Goal: Task Accomplishment & Management: Use online tool/utility

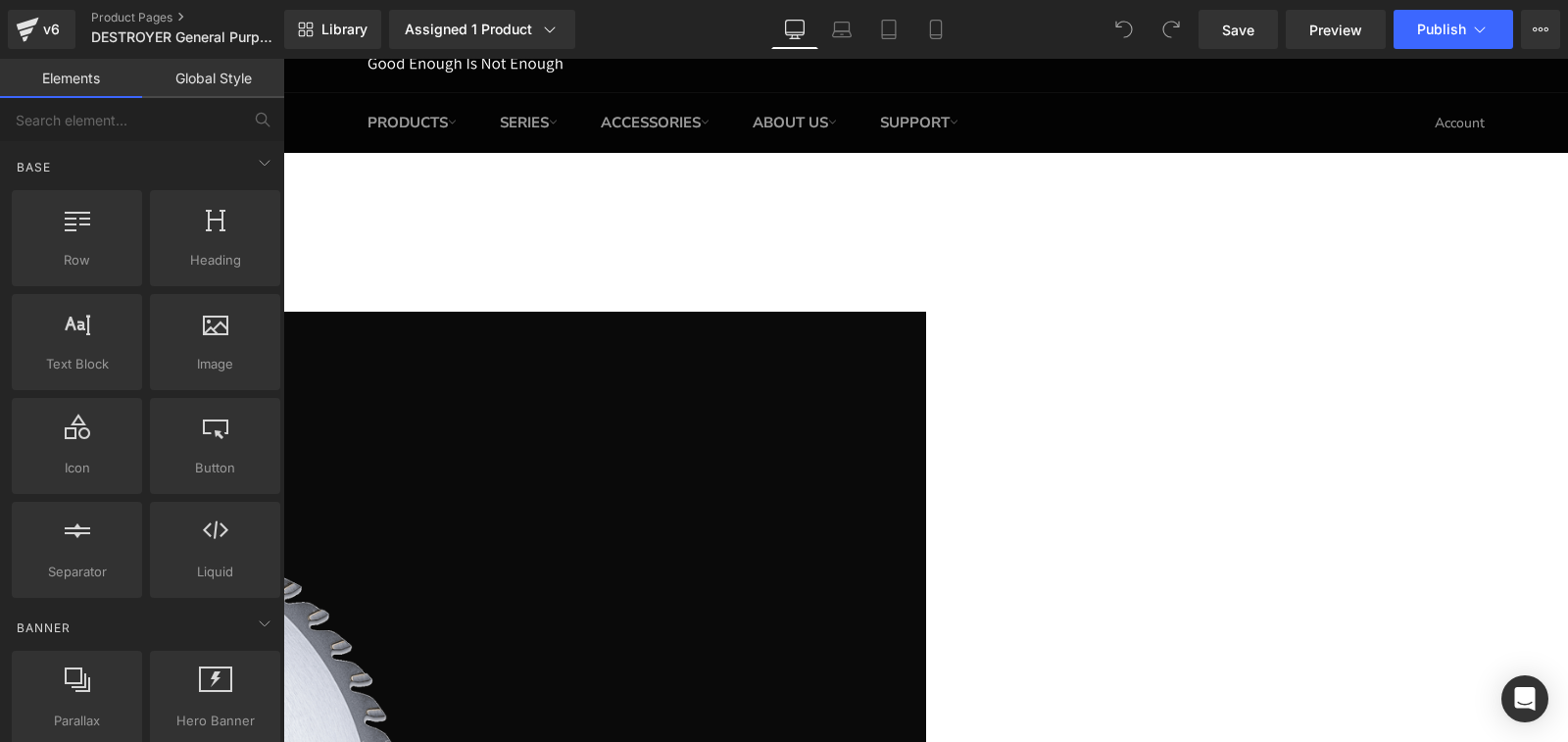
scroll to position [98, 0]
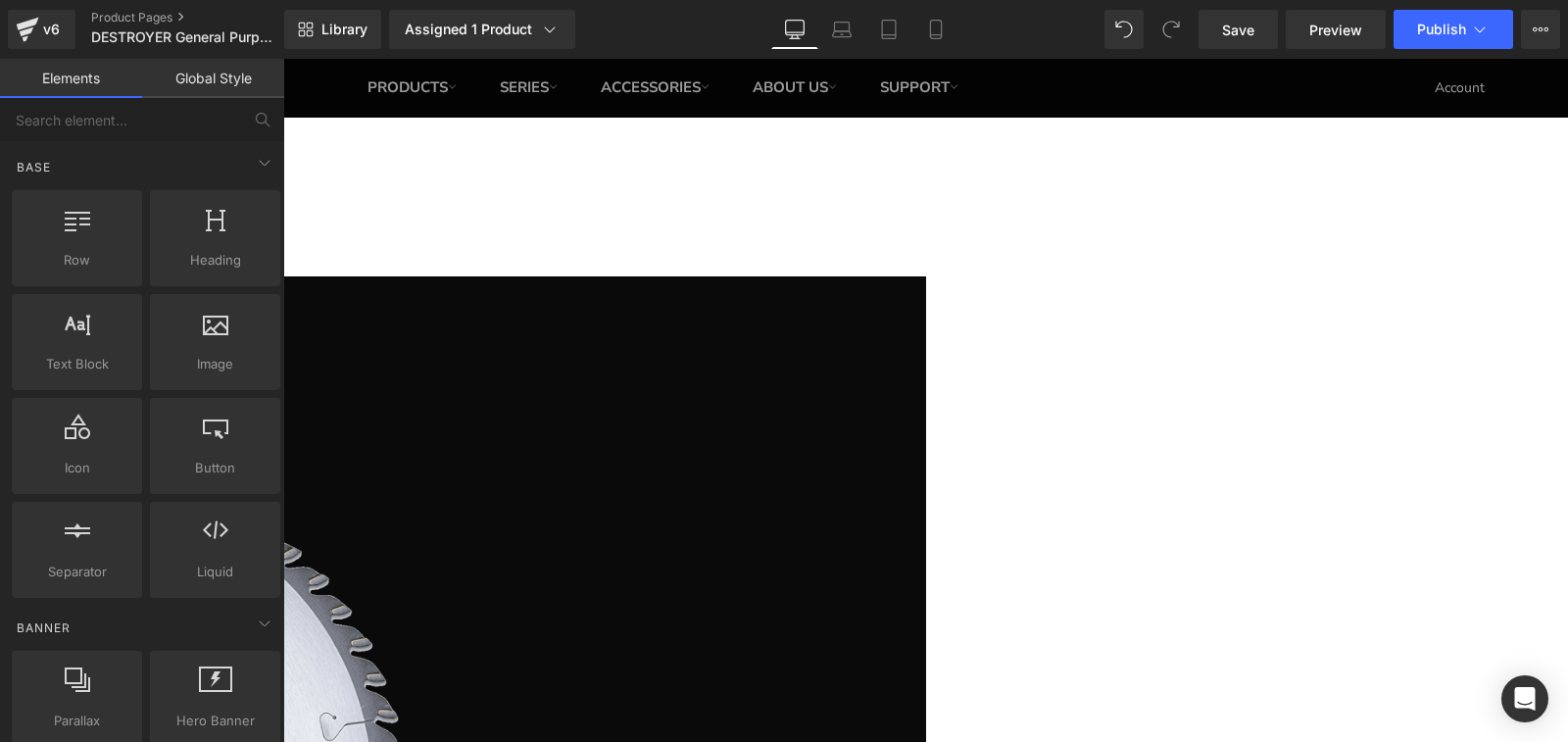
click at [283, 59] on span "(P) Cart Button" at bounding box center [283, 59] width 0 height 0
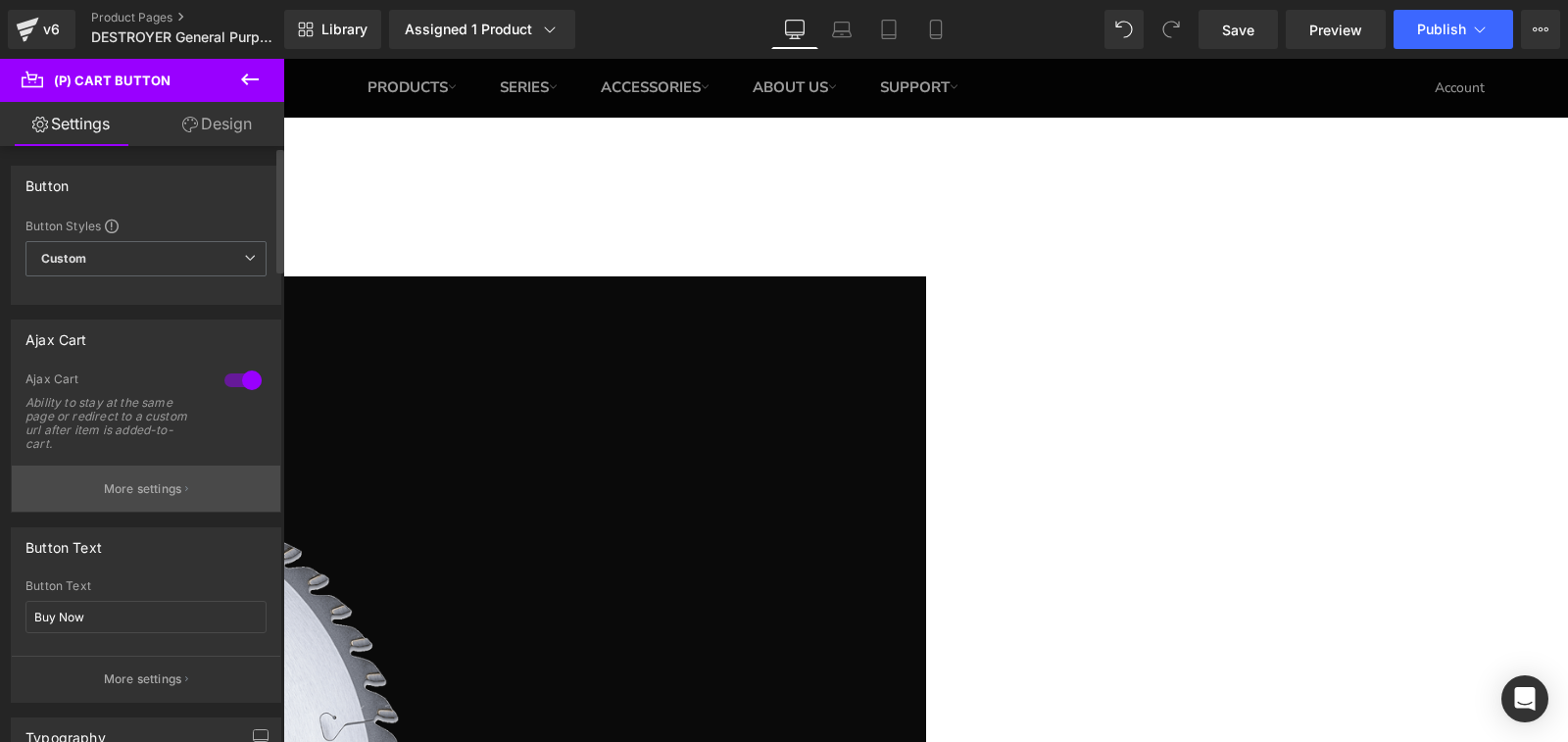
click at [87, 503] on button "More settings" at bounding box center [146, 488] width 269 height 46
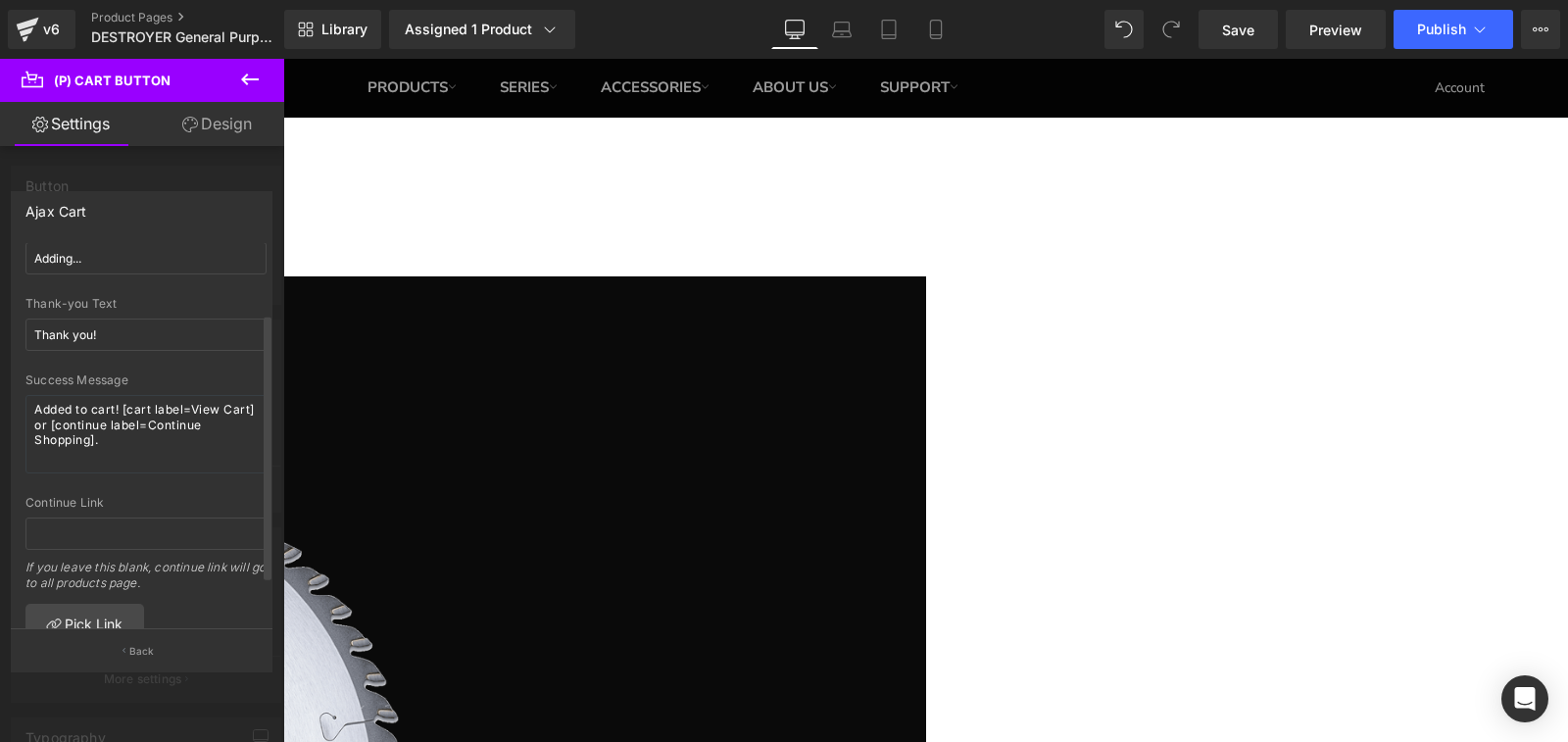
scroll to position [163, 0]
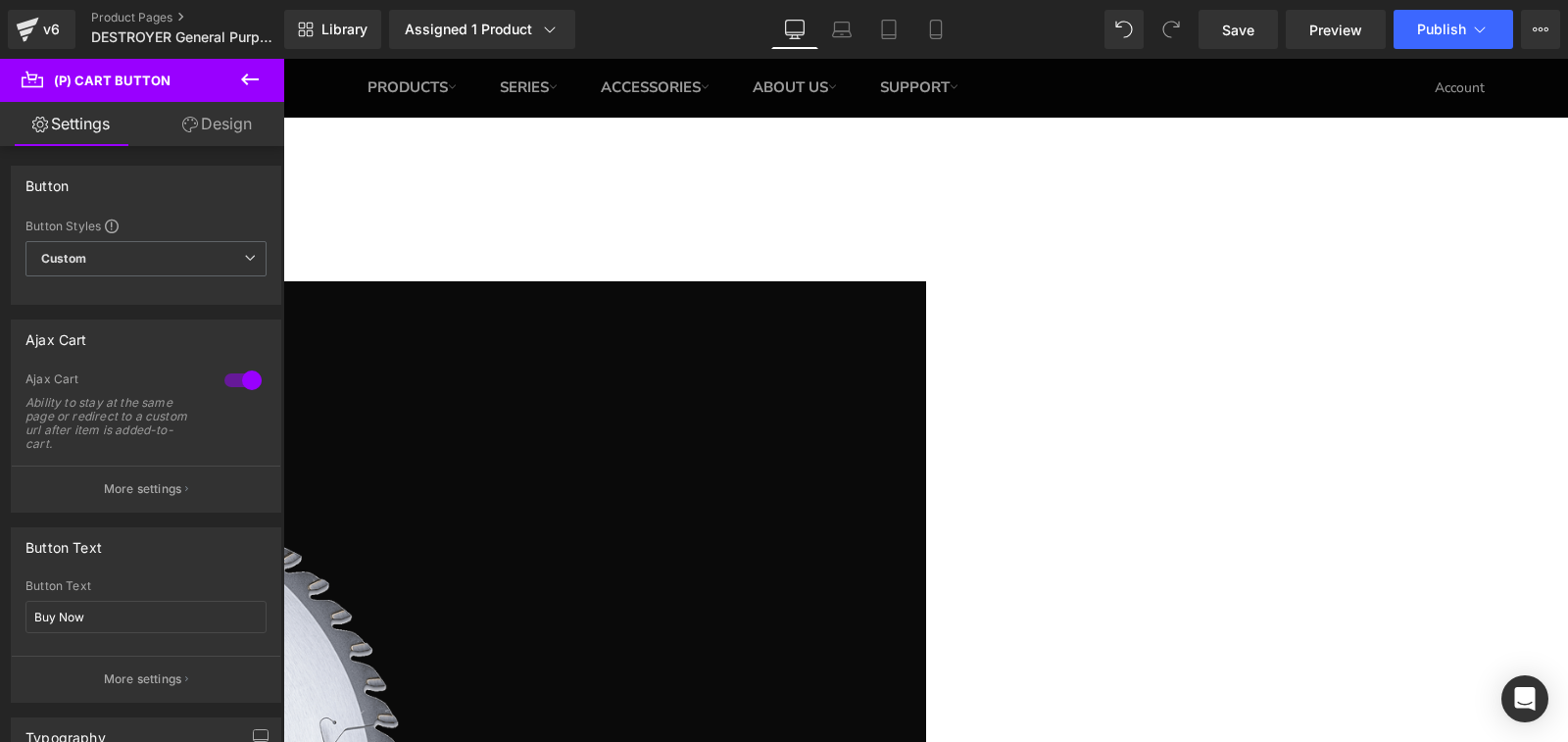
click at [283, 59] on span "(P) Cart Button" at bounding box center [283, 59] width 0 height 0
click at [141, 486] on p "More settings" at bounding box center [143, 489] width 78 height 18
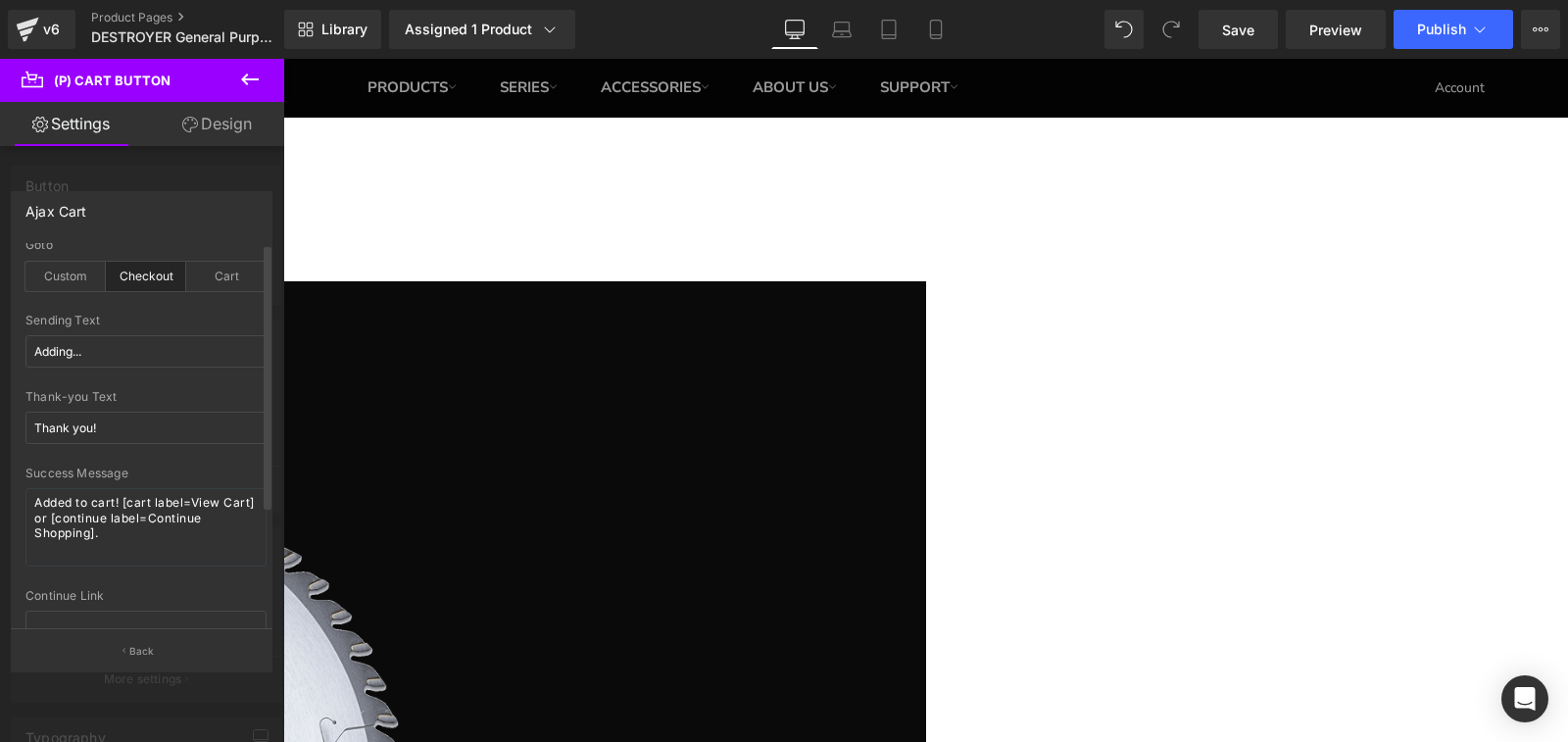
scroll to position [0, 0]
click at [116, 276] on div "Checkout" at bounding box center [146, 282] width 80 height 30
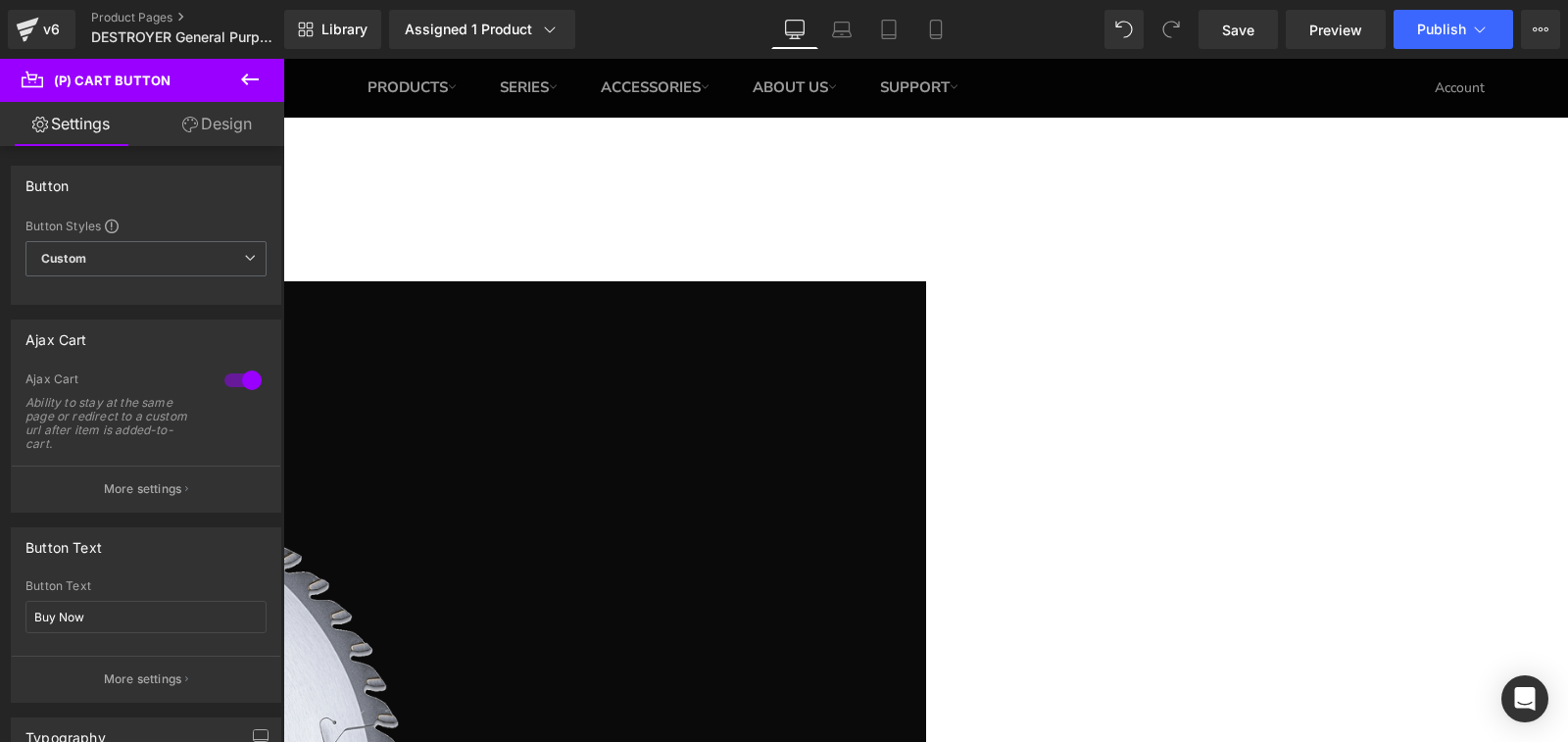
drag, startPoint x: 1059, startPoint y: 653, endPoint x: 1043, endPoint y: 653, distance: 16.0
click at [283, 59] on span "(P) Cart Button" at bounding box center [283, 59] width 0 height 0
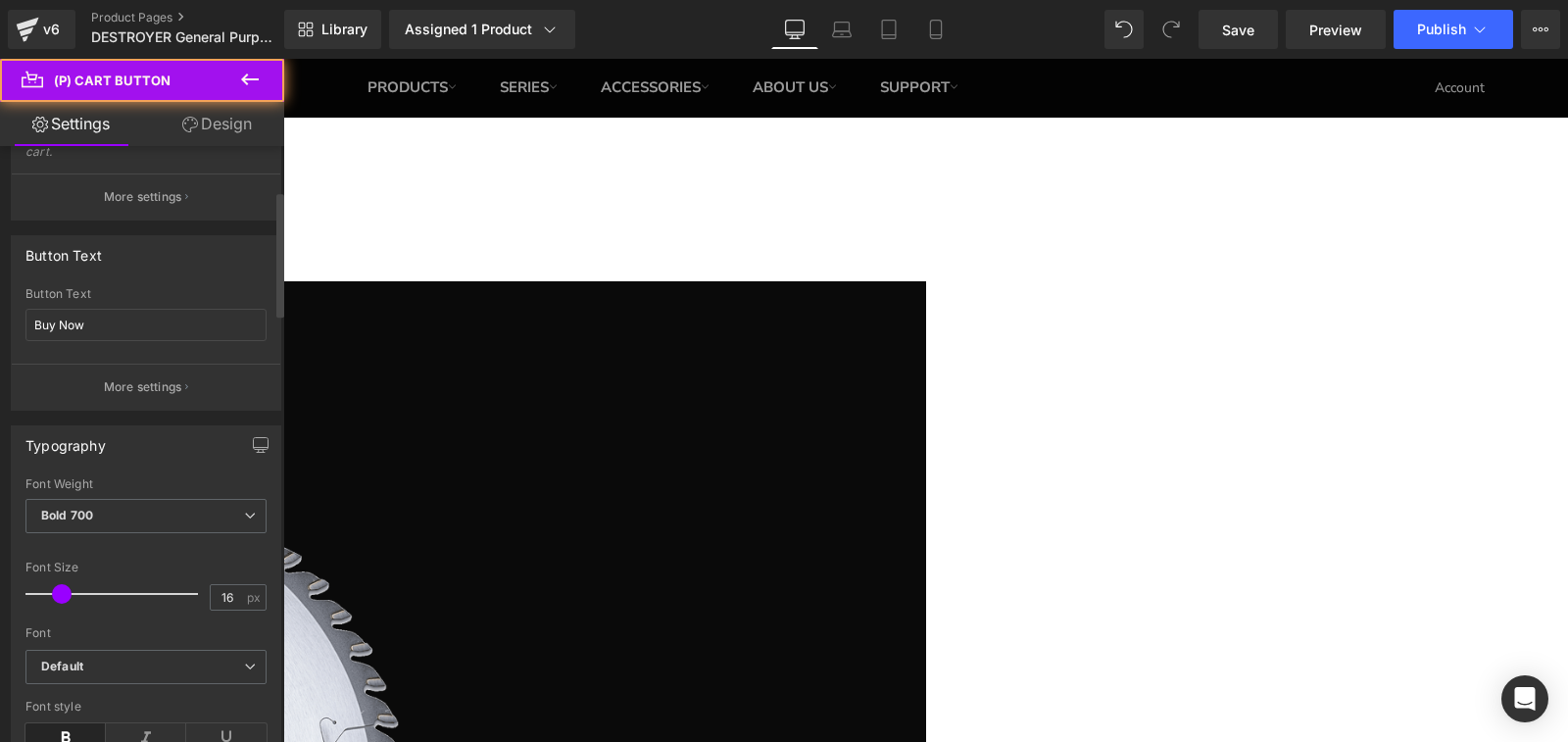
scroll to position [294, 0]
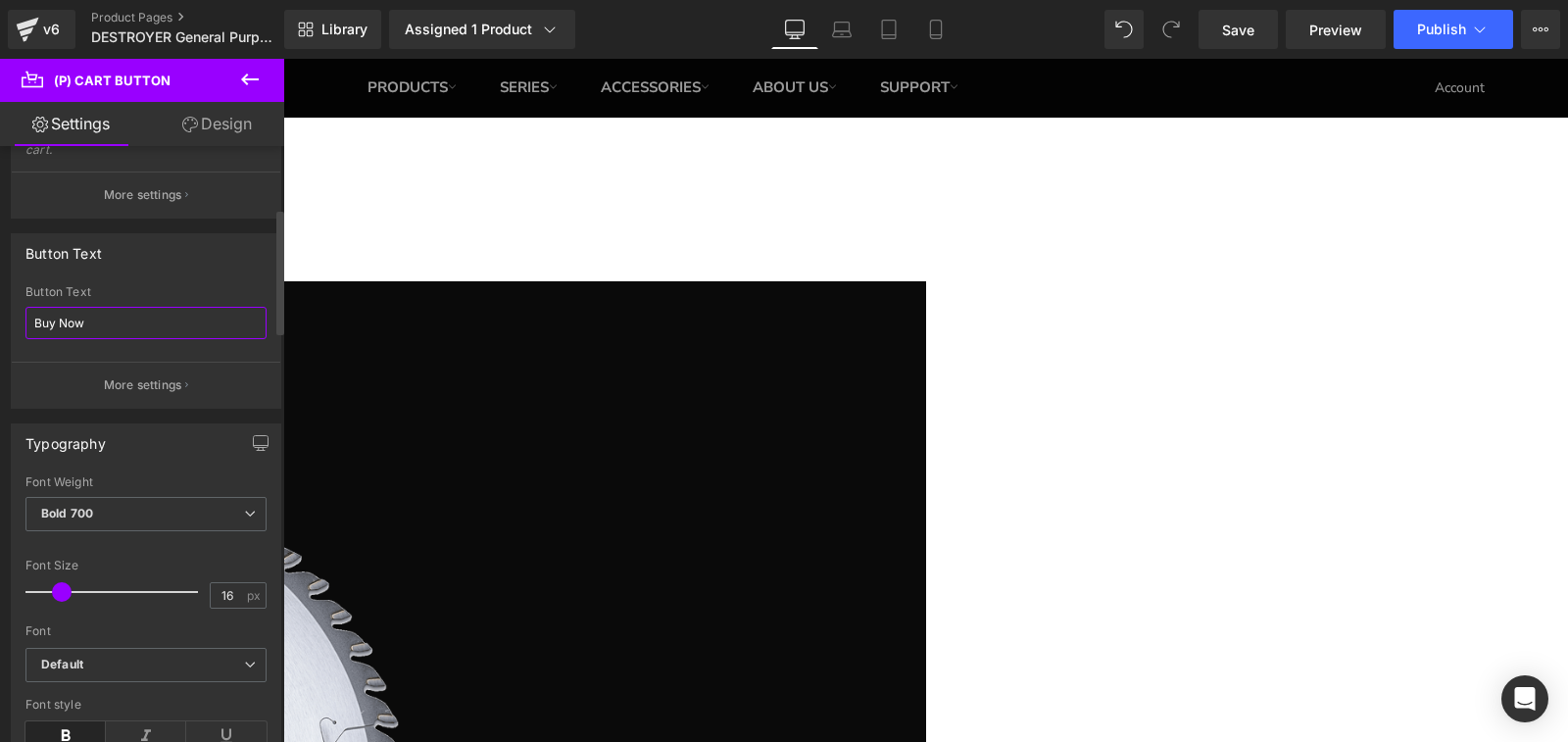
drag, startPoint x: 85, startPoint y: 321, endPoint x: 5, endPoint y: 311, distance: 80.6
click at [0, 312] on div "Button Text Buy Now Button Text Buy Now More settings" at bounding box center [146, 313] width 293 height 190
type input "Add To Cart"
click at [1465, 26] on span "Publish" at bounding box center [1440, 30] width 49 height 16
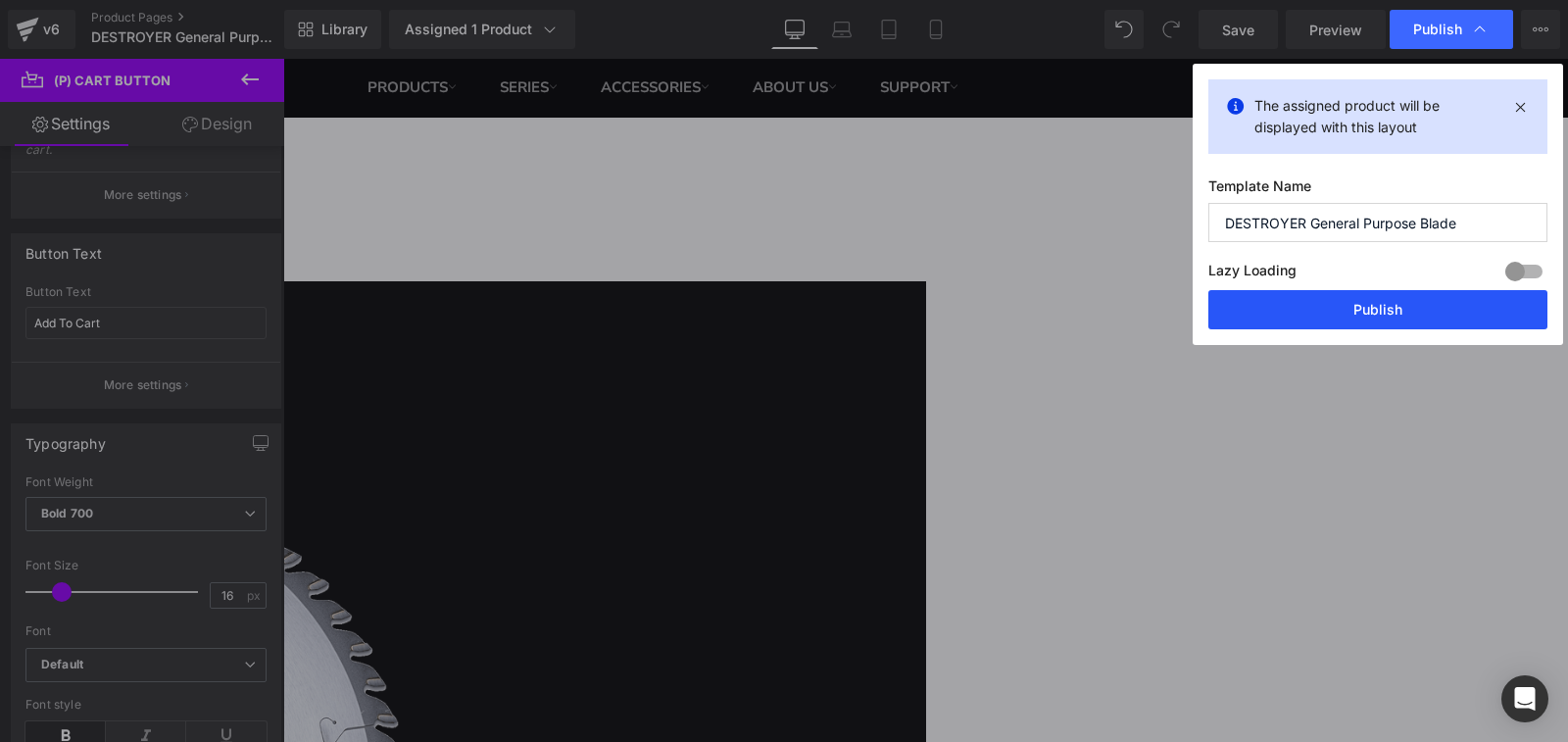
drag, startPoint x: 1418, startPoint y: 308, endPoint x: 970, endPoint y: 204, distance: 459.9
click at [1418, 308] on button "Publish" at bounding box center [1378, 309] width 339 height 40
